Goal: Task Accomplishment & Management: Manage account settings

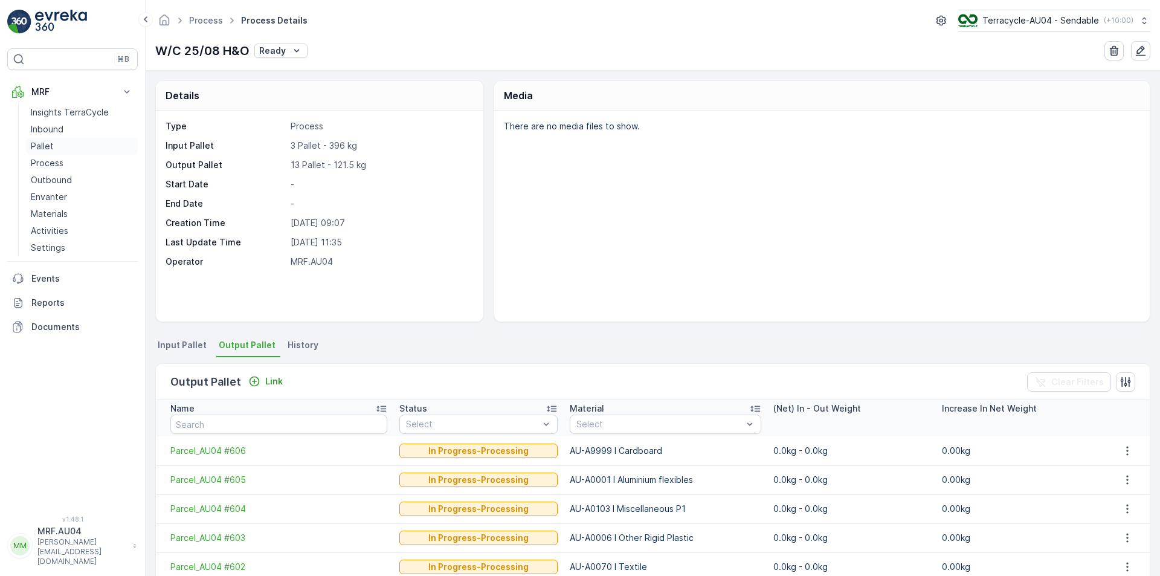
scroll to position [260, 0]
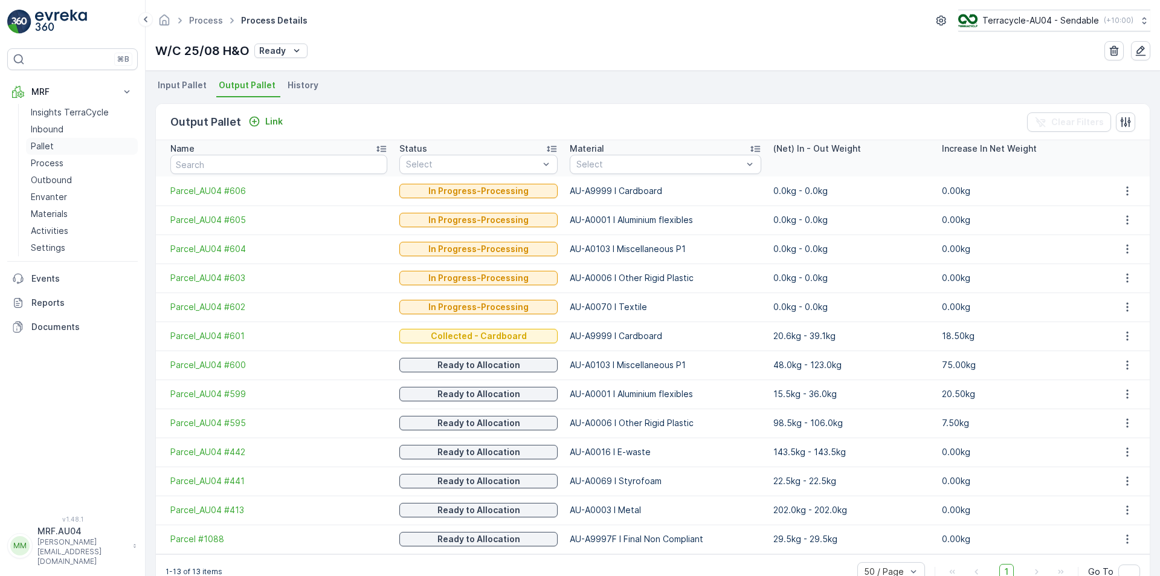
click at [48, 143] on p "Pallet" at bounding box center [42, 146] width 23 height 12
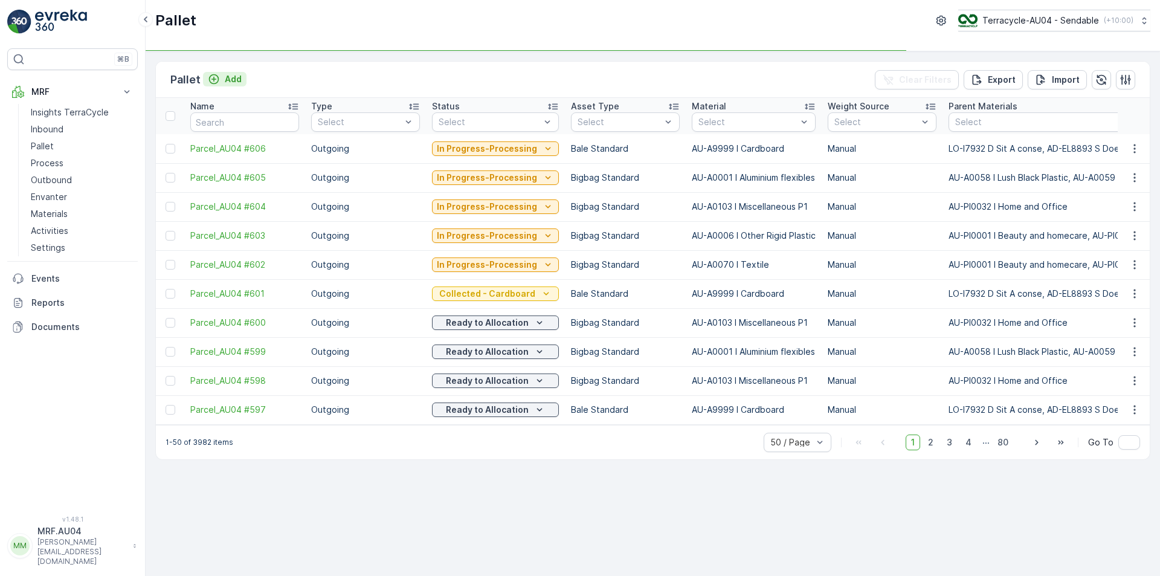
click at [233, 76] on p "Add" at bounding box center [233, 79] width 17 height 12
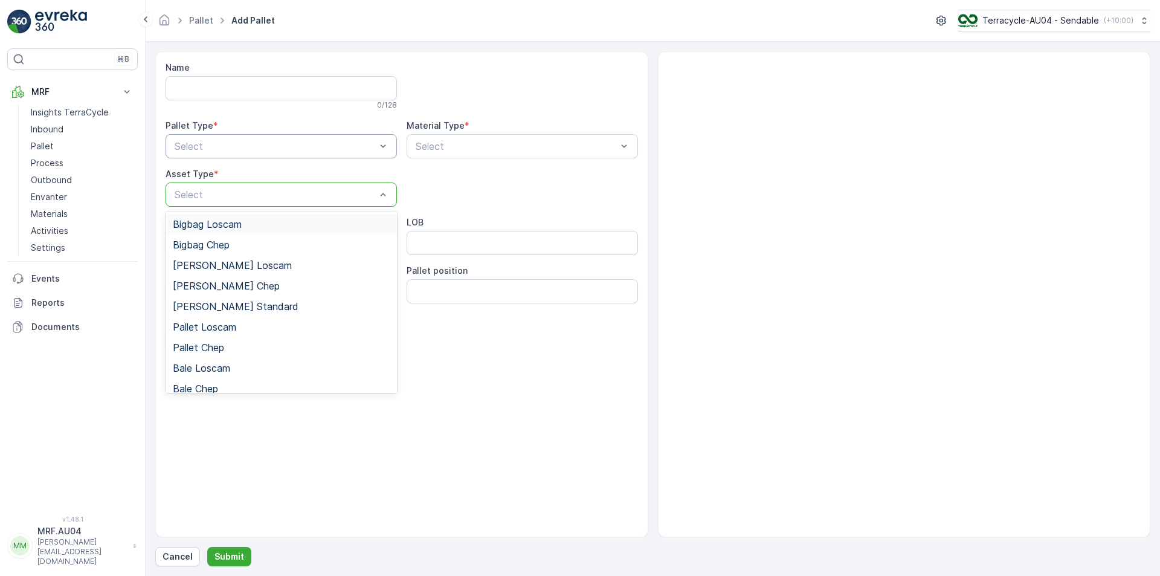
click at [262, 150] on div at bounding box center [275, 146] width 204 height 11
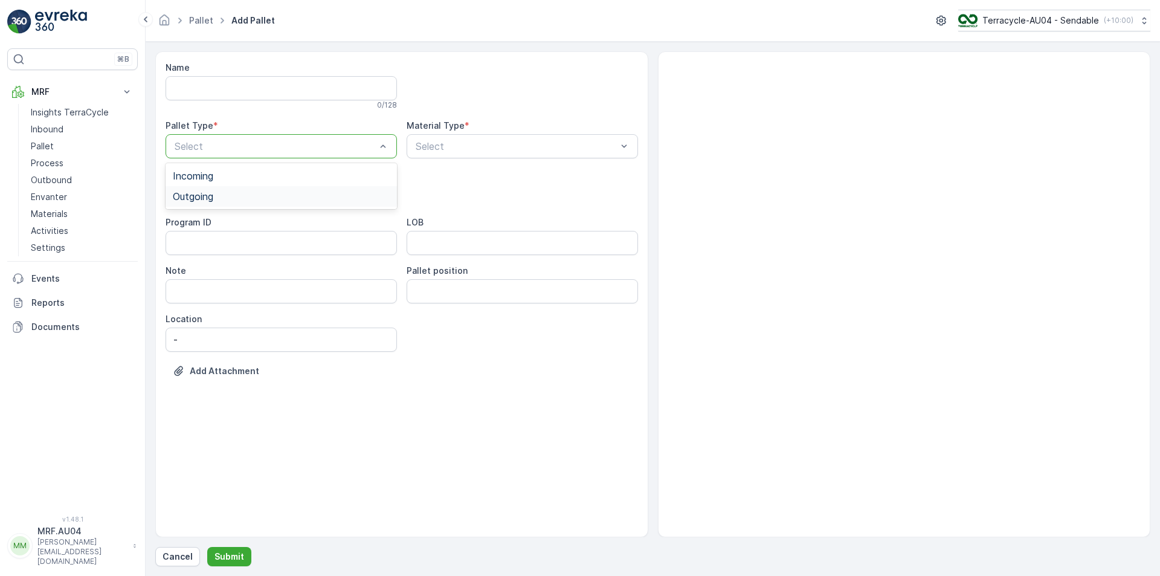
click at [251, 197] on div "Outgoing" at bounding box center [281, 196] width 217 height 11
click at [516, 147] on div at bounding box center [516, 146] width 204 height 11
click at [301, 149] on div at bounding box center [275, 146] width 204 height 11
click at [312, 196] on div at bounding box center [275, 194] width 204 height 11
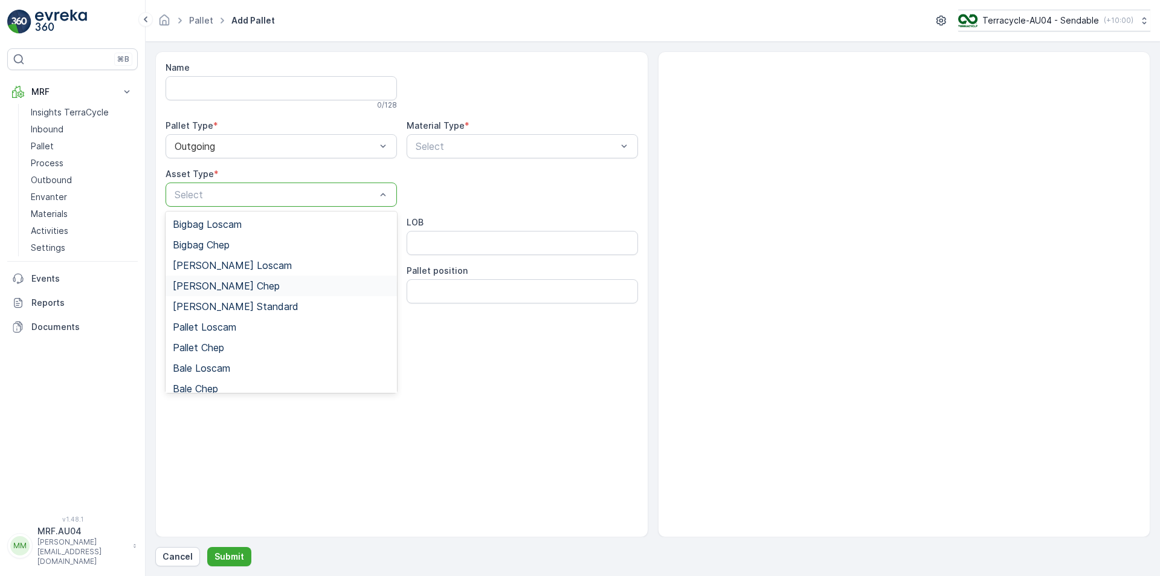
scroll to position [111, 0]
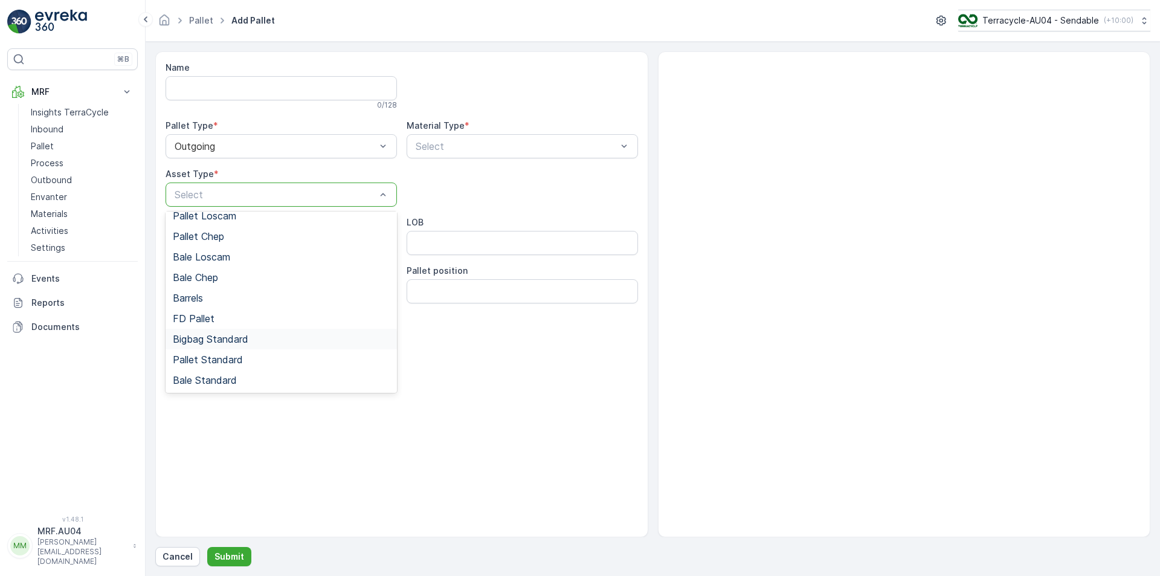
click at [243, 339] on span "Bigbag Standard" at bounding box center [211, 338] width 76 height 11
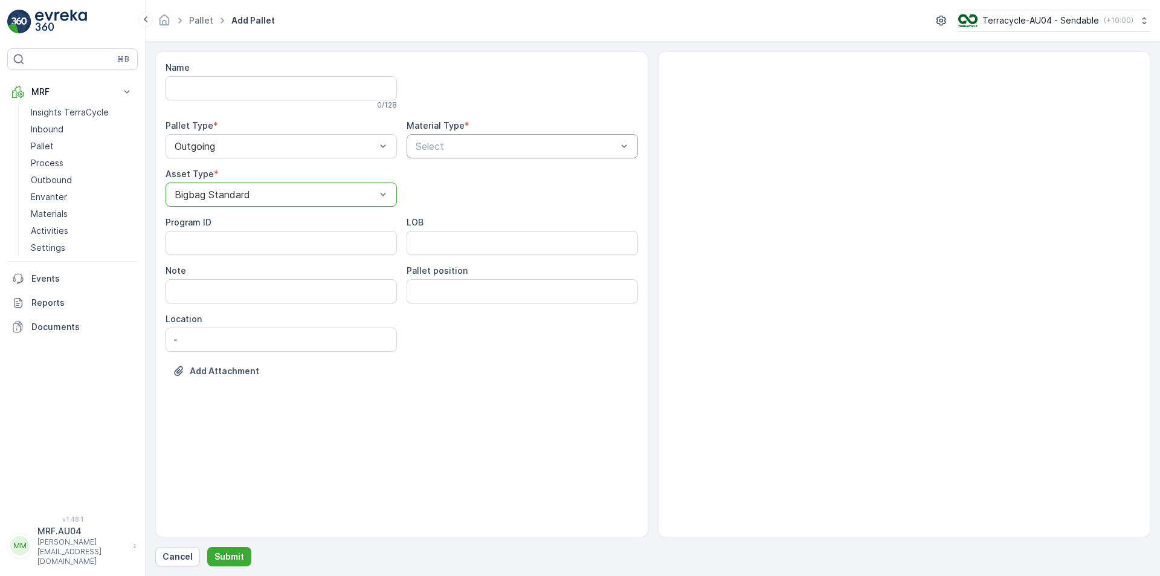
click at [485, 156] on div "Select" at bounding box center [522, 146] width 231 height 24
type input "i"
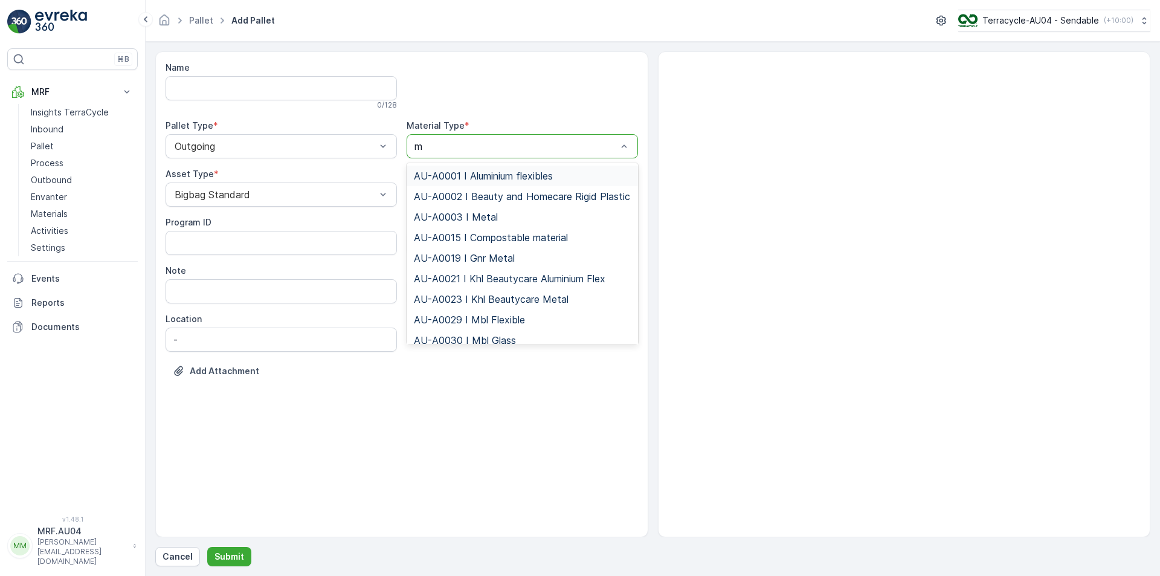
type input "mi"
click at [506, 285] on div "AU-A0103 I Miscellaneous P1" at bounding box center [522, 278] width 231 height 21
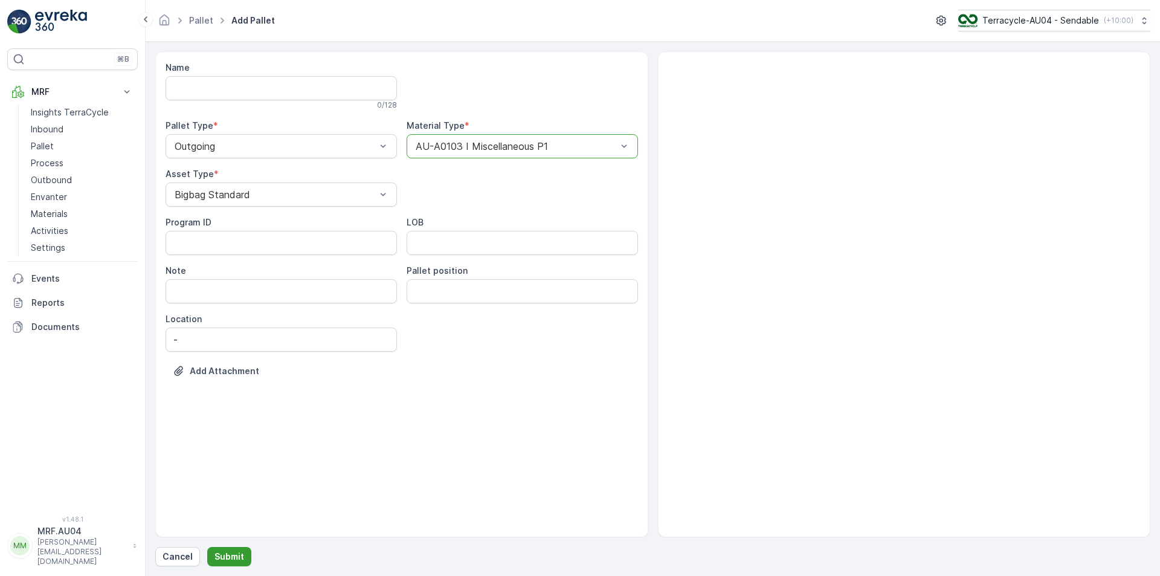
click at [242, 552] on button "Submit" at bounding box center [229, 556] width 44 height 19
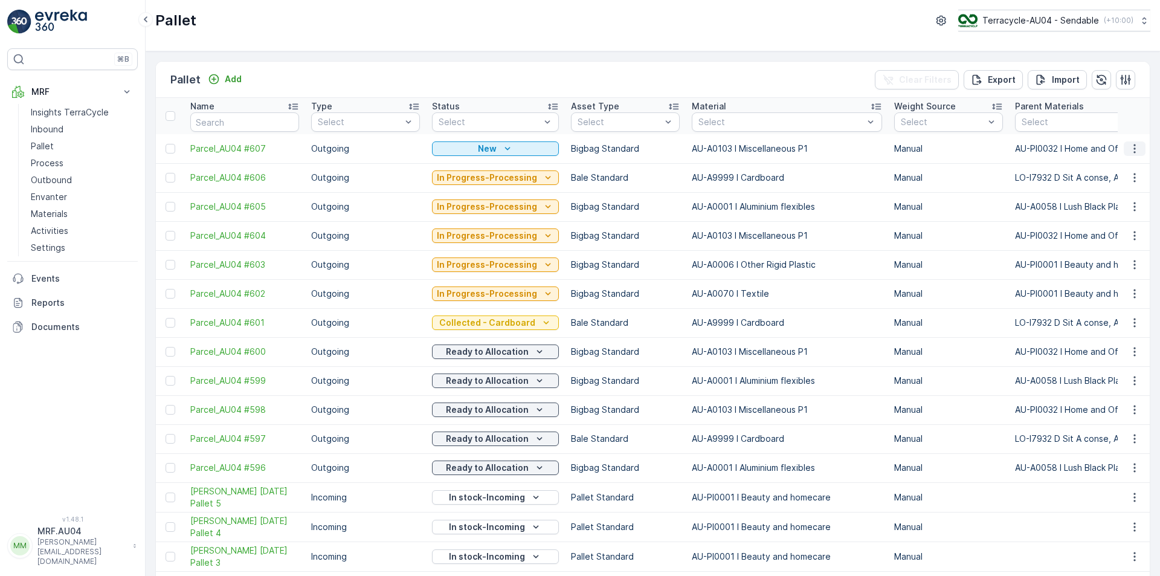
click at [1124, 153] on button "button" at bounding box center [1135, 148] width 22 height 14
click at [1121, 184] on span "Edit Pallet" at bounding box center [1105, 184] width 41 height 12
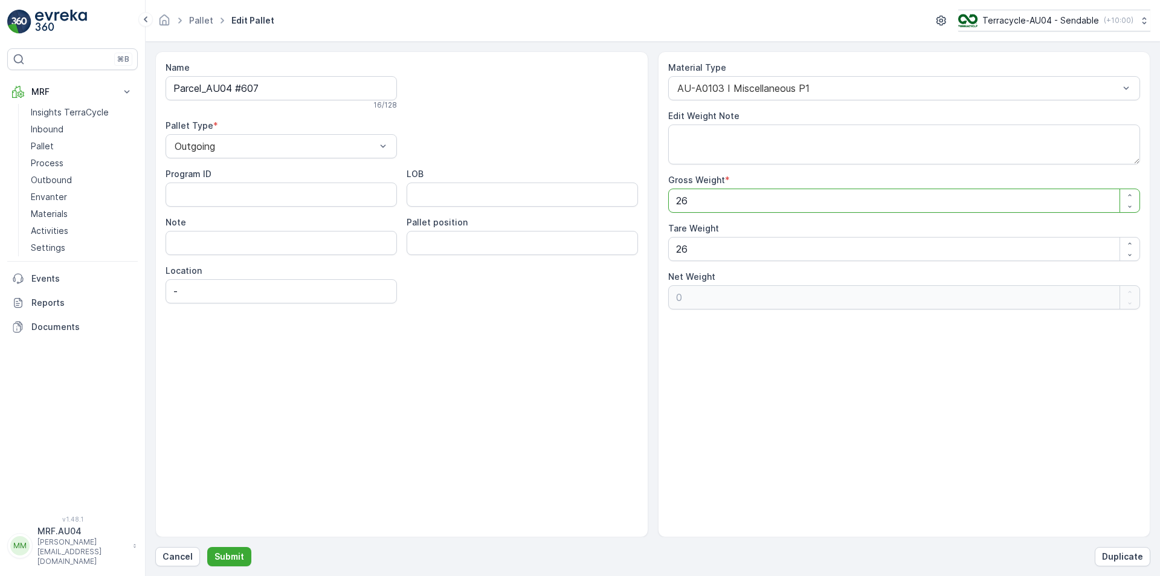
drag, startPoint x: 704, startPoint y: 211, endPoint x: 573, endPoint y: 203, distance: 131.3
click at [599, 208] on div "Name Parcel_AU04 #607 16 / 128 Pallet Type * Outgoing Program ID LOB Note Palle…" at bounding box center [652, 294] width 995 height 486
type Weight "1"
type Weight "-25"
type Weight "16"
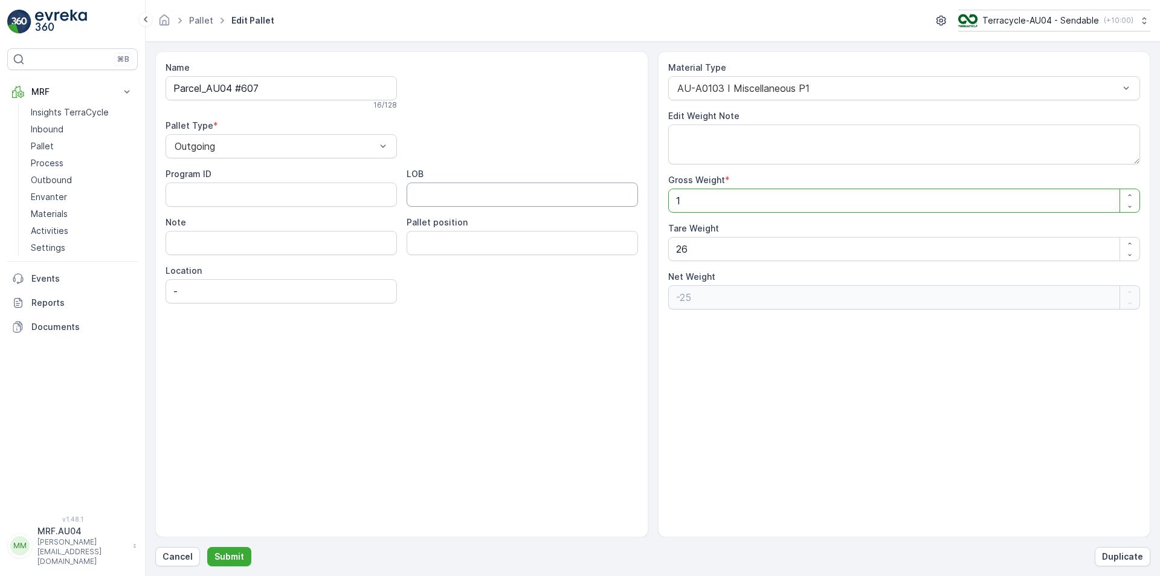
type Weight "-10"
type Weight "16"
drag, startPoint x: 702, startPoint y: 243, endPoint x: 689, endPoint y: 245, distance: 13.4
click at [699, 245] on Weight "26" at bounding box center [904, 249] width 472 height 24
drag, startPoint x: 610, startPoint y: 258, endPoint x: 504, endPoint y: 279, distance: 108.4
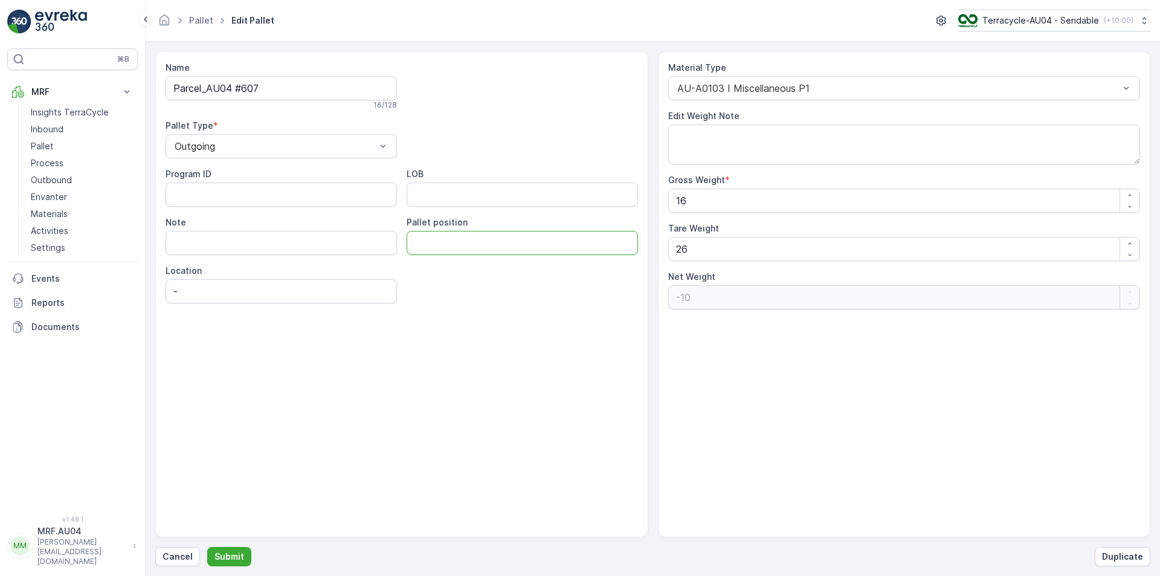
click at [504, 279] on div "Program ID LOB Note Pallet position Location -" at bounding box center [402, 235] width 472 height 135
drag, startPoint x: 718, startPoint y: 254, endPoint x: 629, endPoint y: 257, distance: 88.9
click at [630, 257] on div "Name Parcel_AU04 #607 16 / 128 Pallet Type * Outgoing Program ID LOB Note Palle…" at bounding box center [652, 294] width 995 height 486
type Weight "1"
type Weight "15"
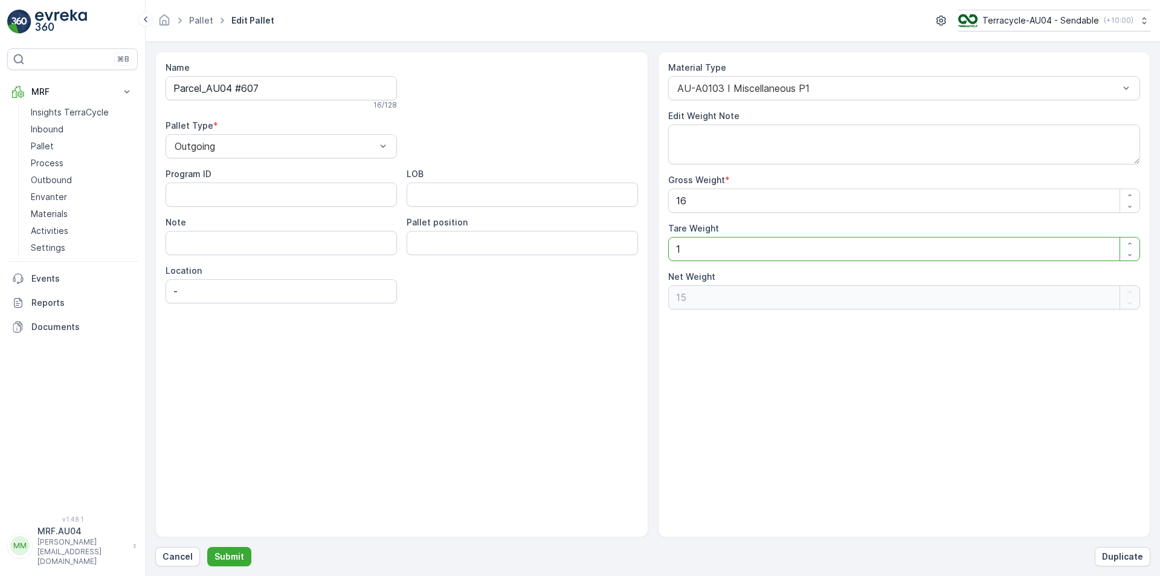
type Weight "16"
type Weight "0"
type Weight "16"
click at [231, 562] on p "Submit" at bounding box center [229, 556] width 30 height 12
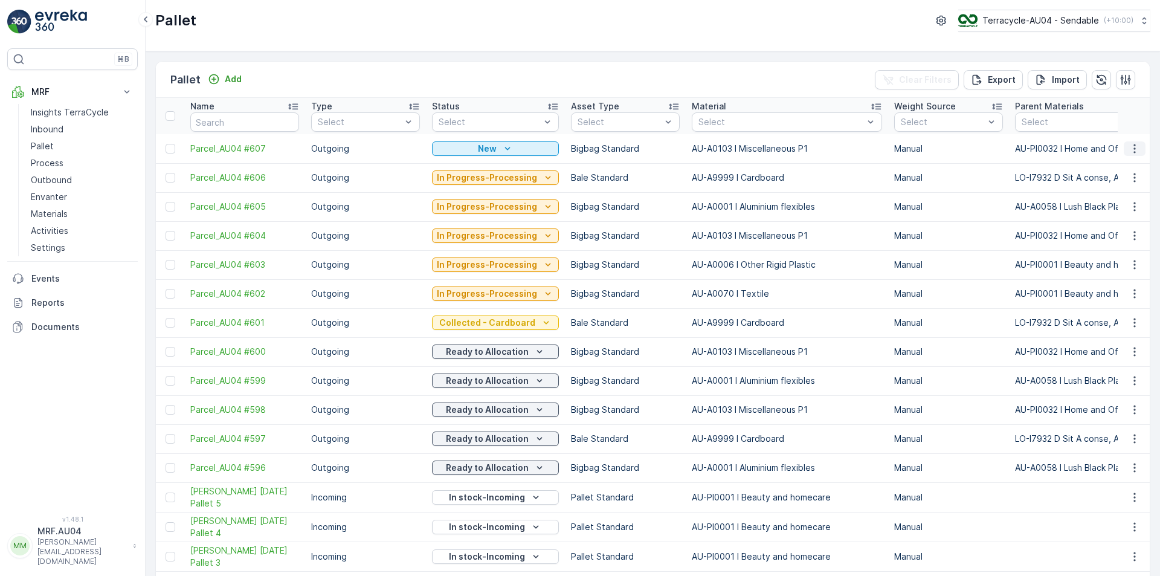
click at [1133, 154] on icon "button" at bounding box center [1135, 149] width 12 height 12
click at [1103, 237] on span "Print QR" at bounding box center [1101, 234] width 33 height 12
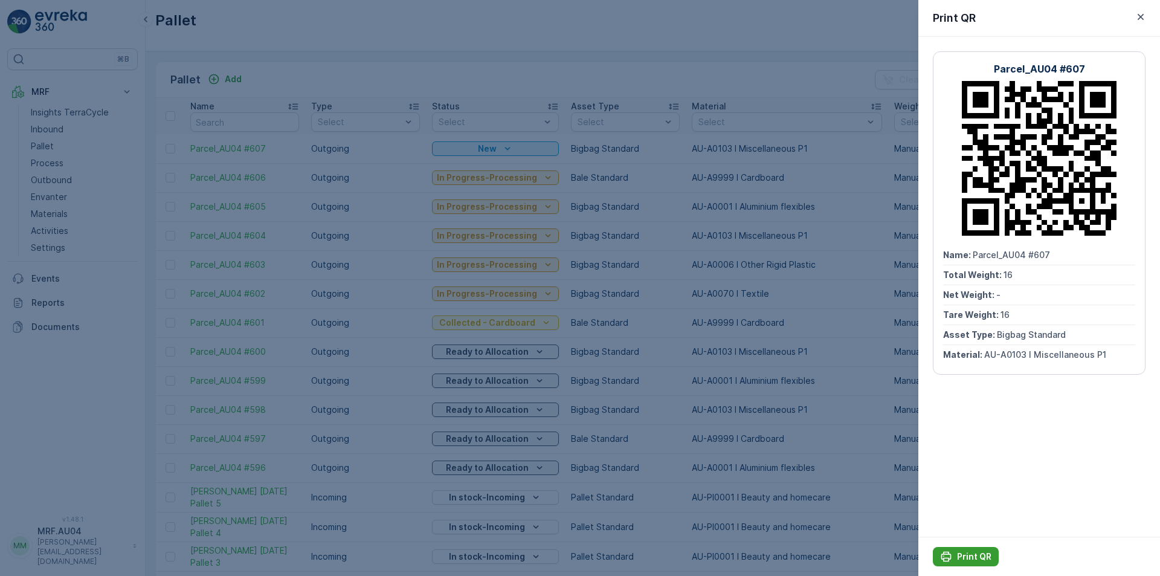
click at [970, 559] on p "Print QR" at bounding box center [974, 556] width 34 height 12
